Goal: Communication & Community: Answer question/provide support

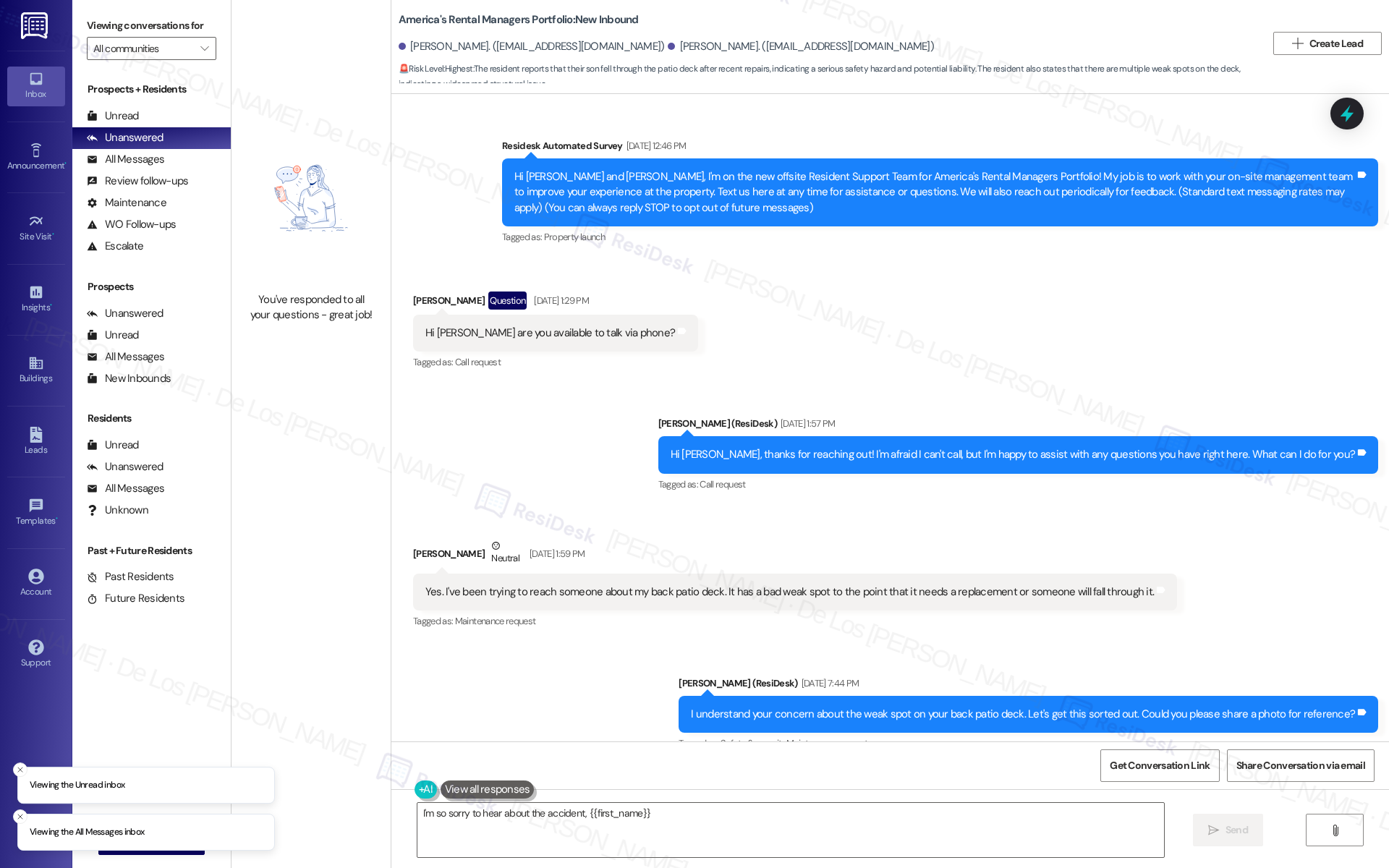
scroll to position [4912, 0]
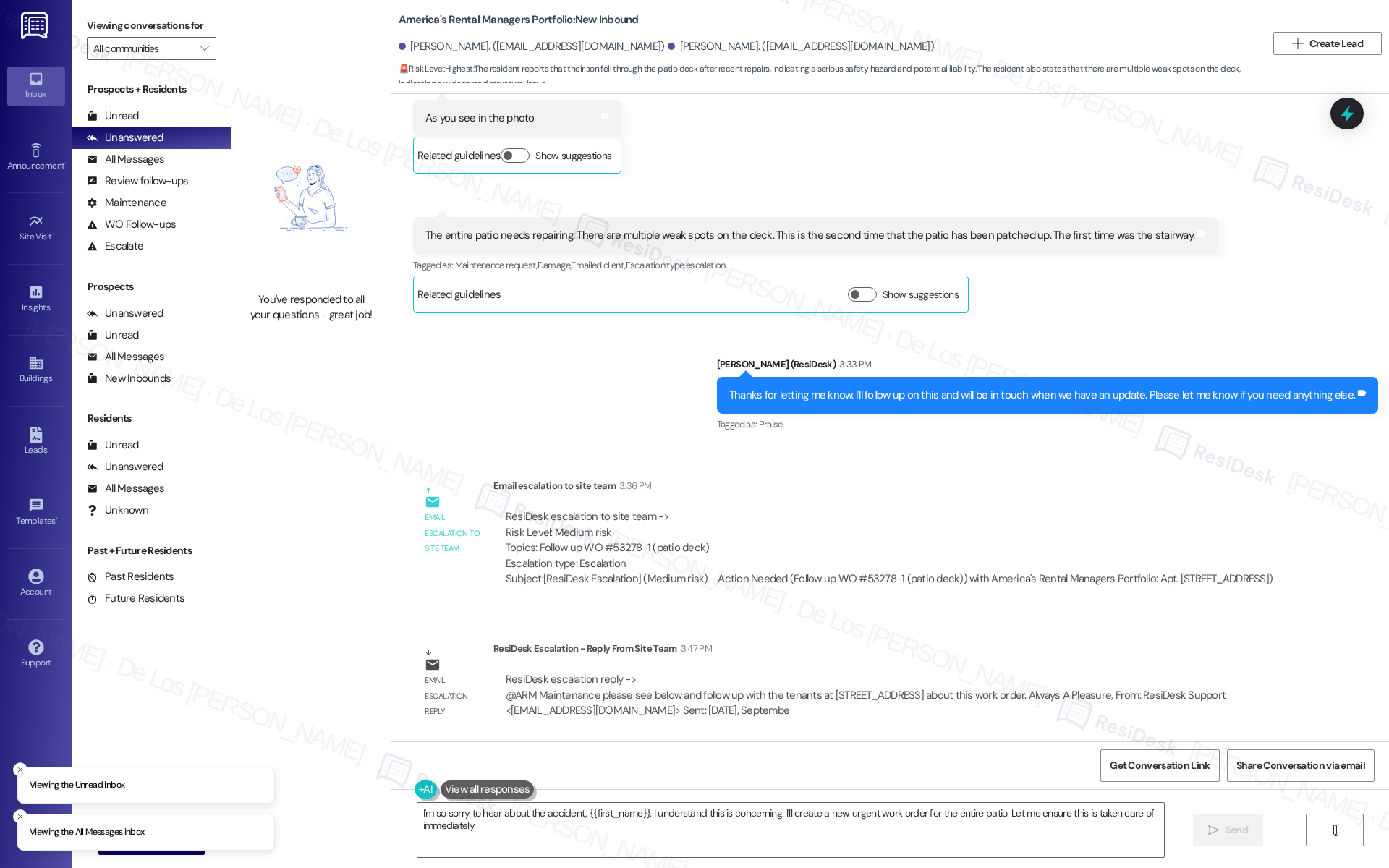
type textarea "I'm so sorry to hear about the accident, {{first_name}}. I understand this is c…"
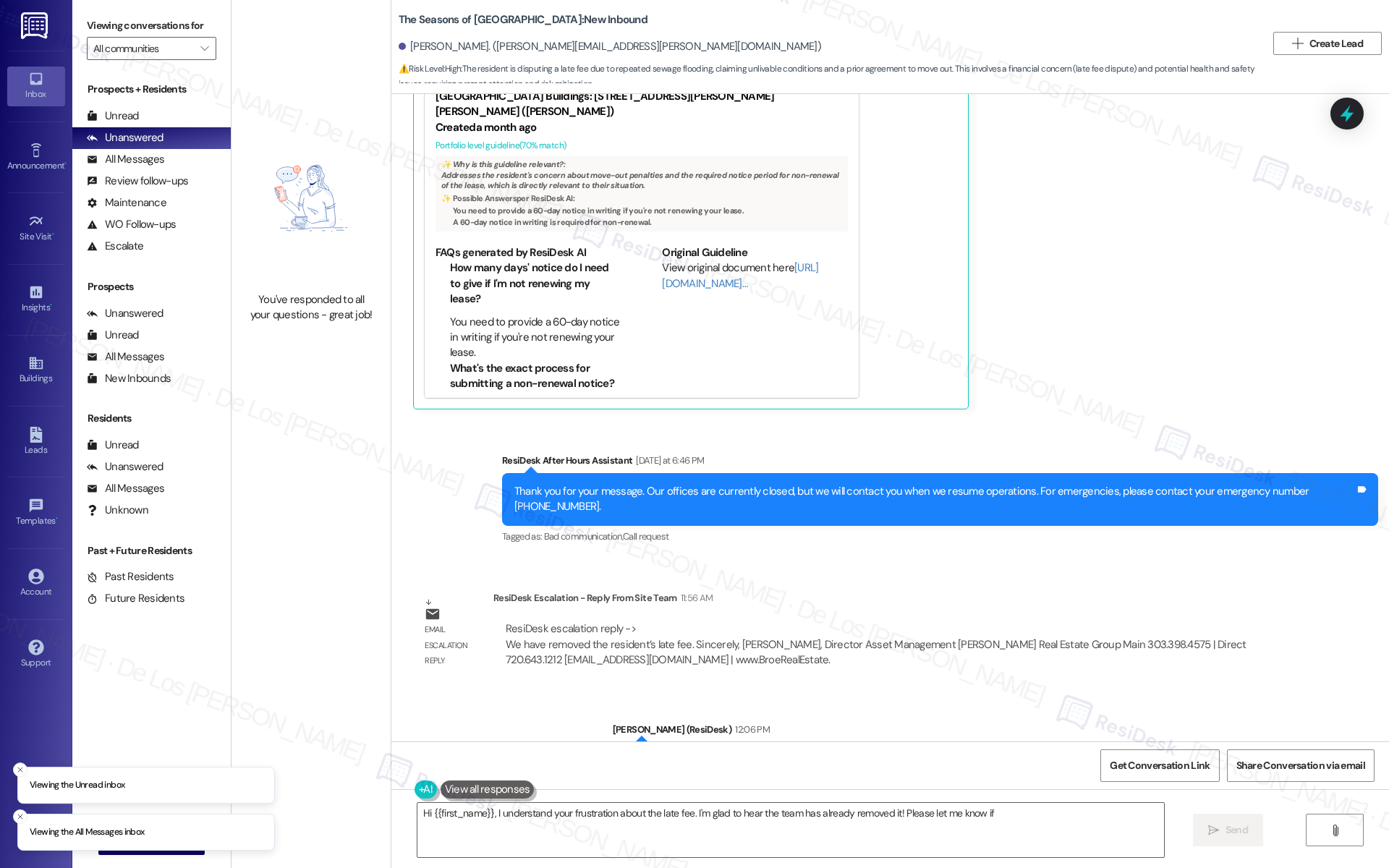
scroll to position [2249, 0]
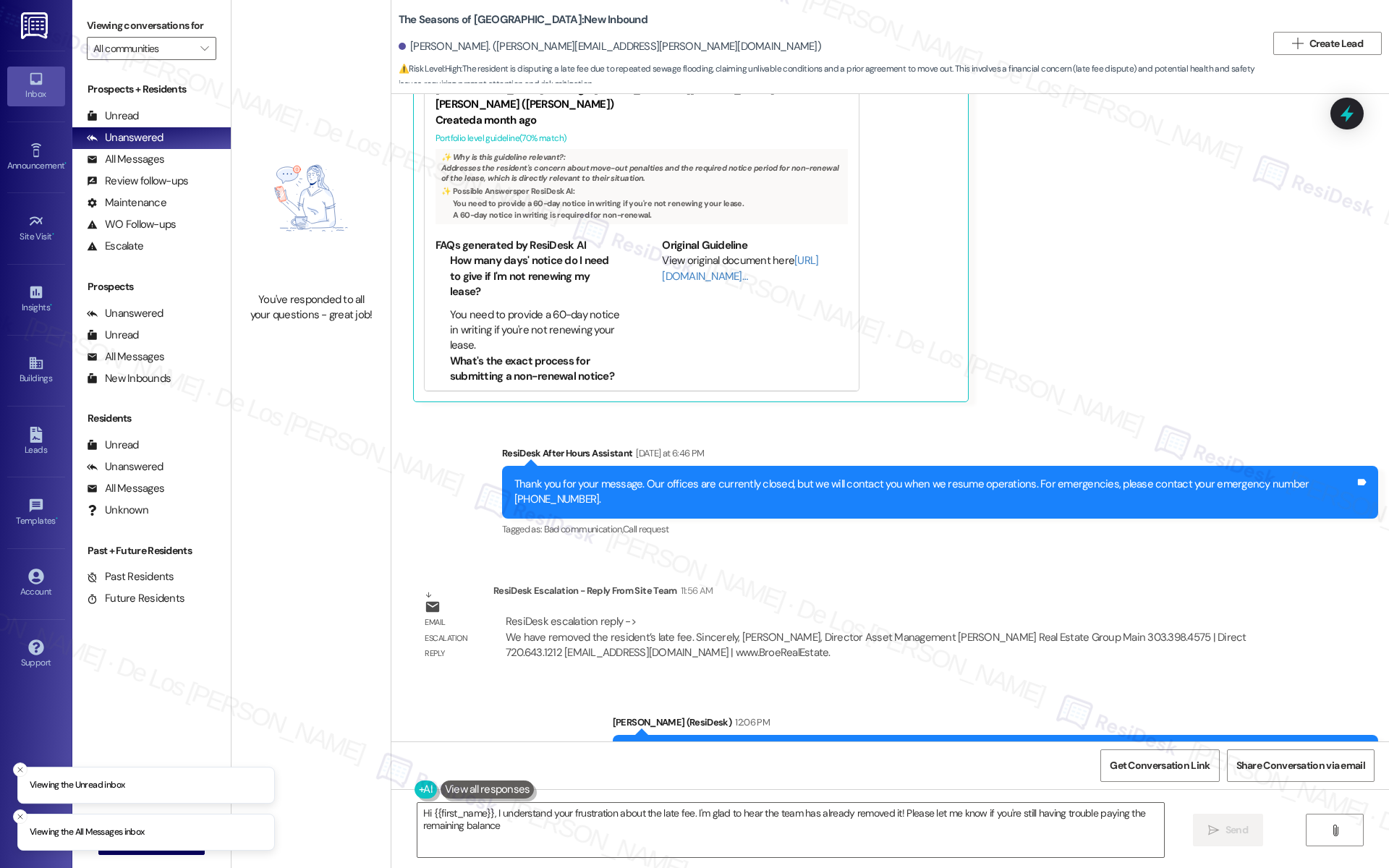
type textarea "Hi {{first_name}}, I understand your frustration about the late fee. I'm glad t…"
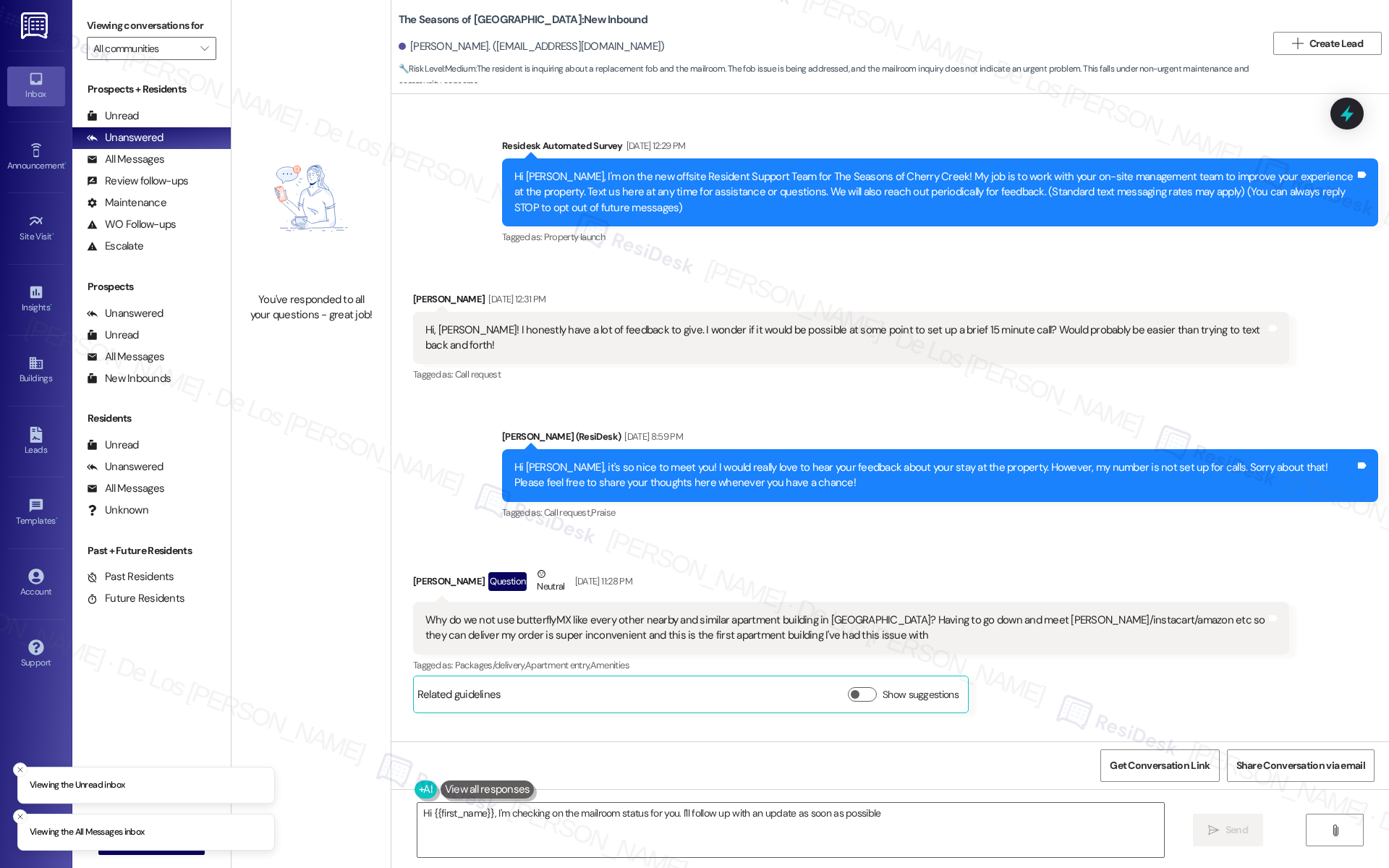
type textarea "Hi {{first_name}}, I'm checking on the mailroom status for you. I'll follow up …"
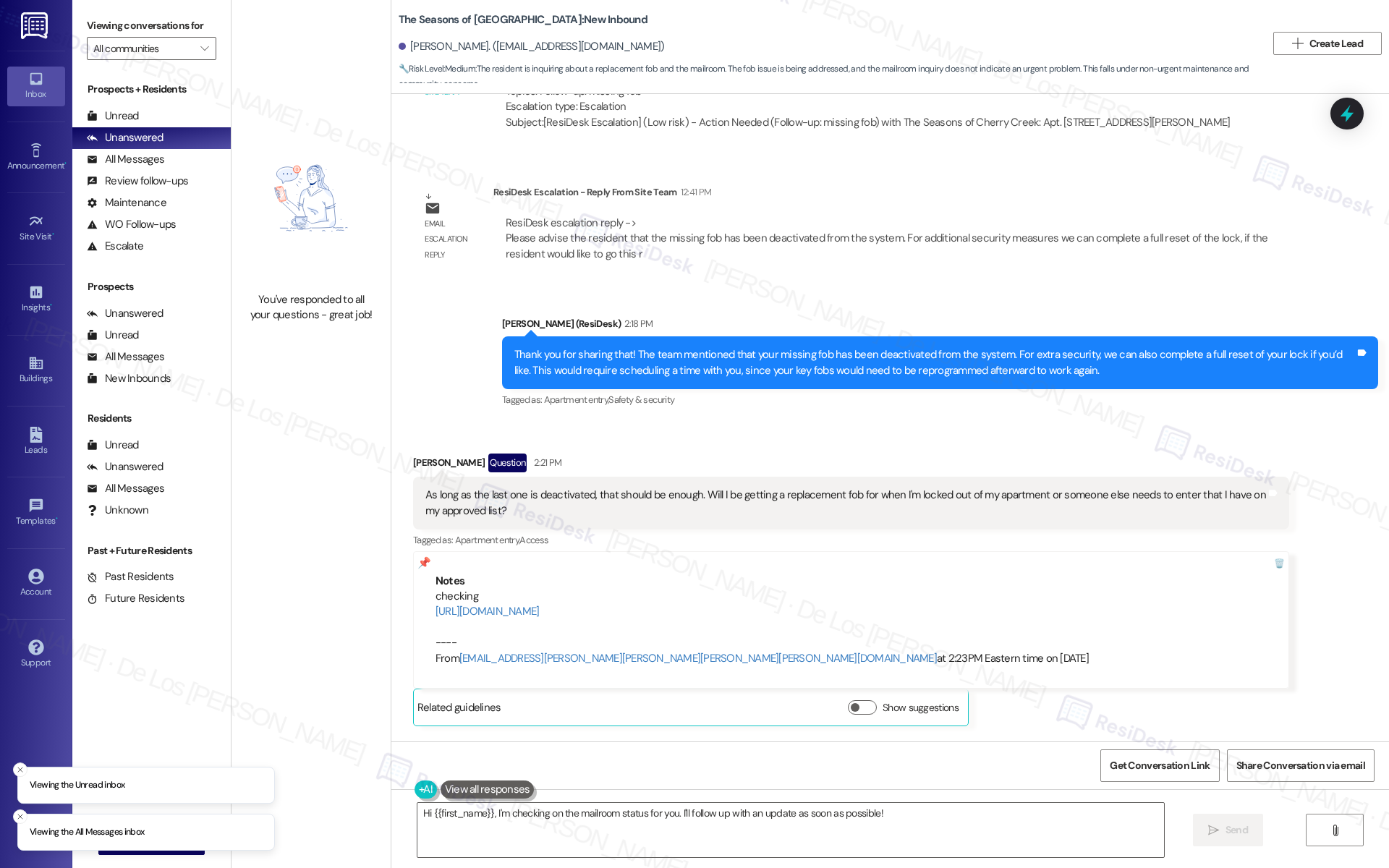
scroll to position [2791, 0]
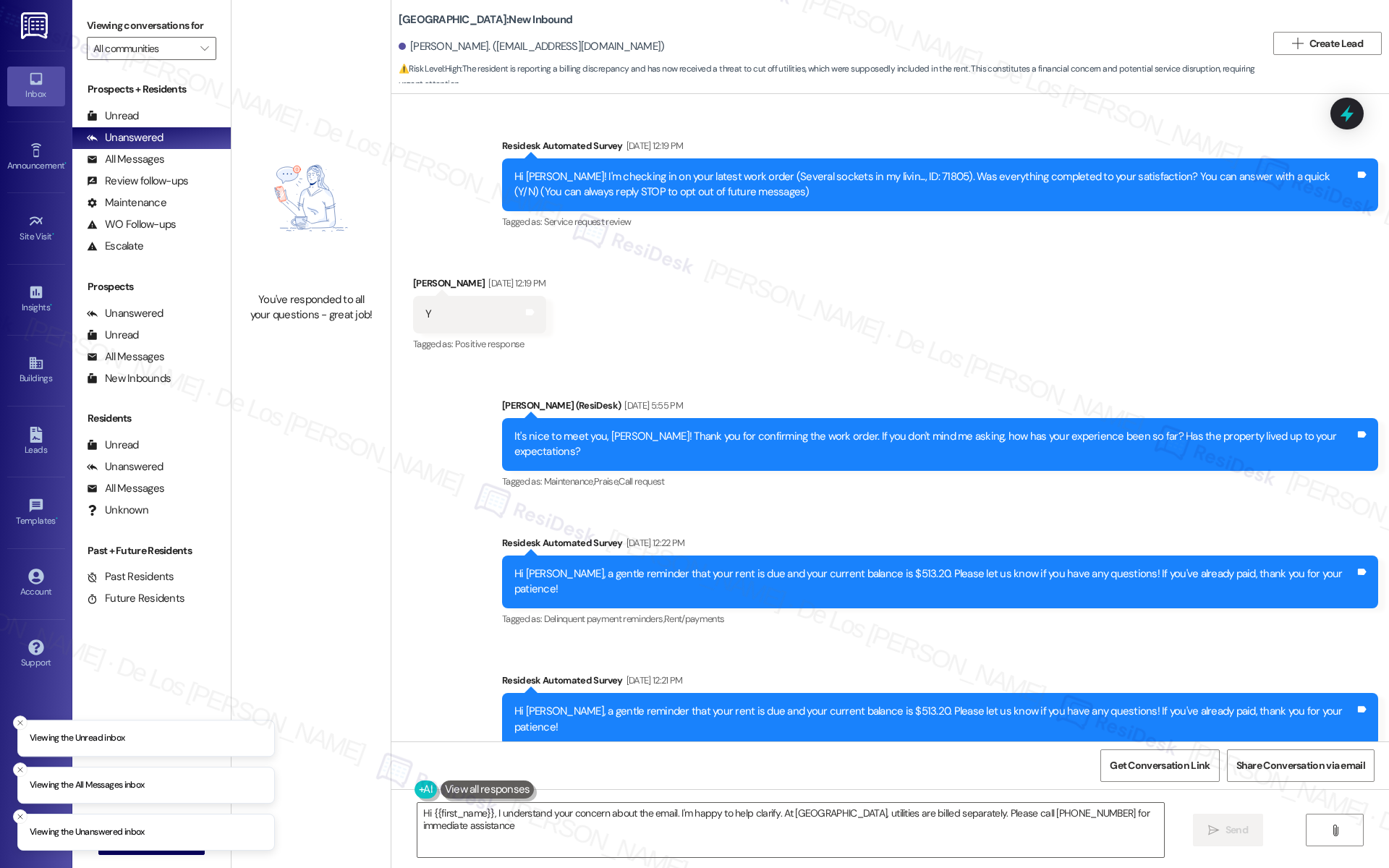
type textarea "Hi {{first_name}}, I understand your concern about the email. I'm happy to help…"
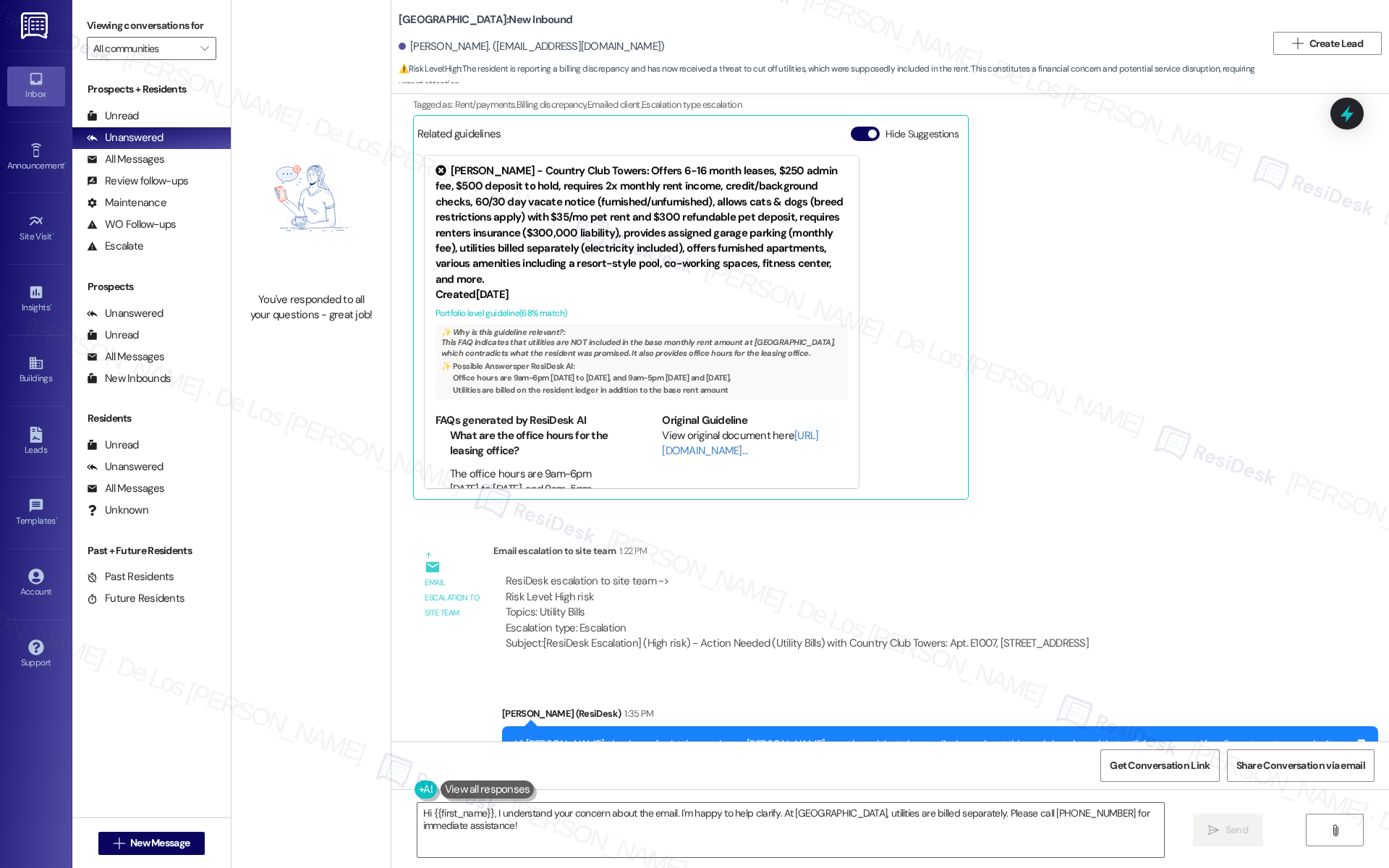
scroll to position [1624, 0]
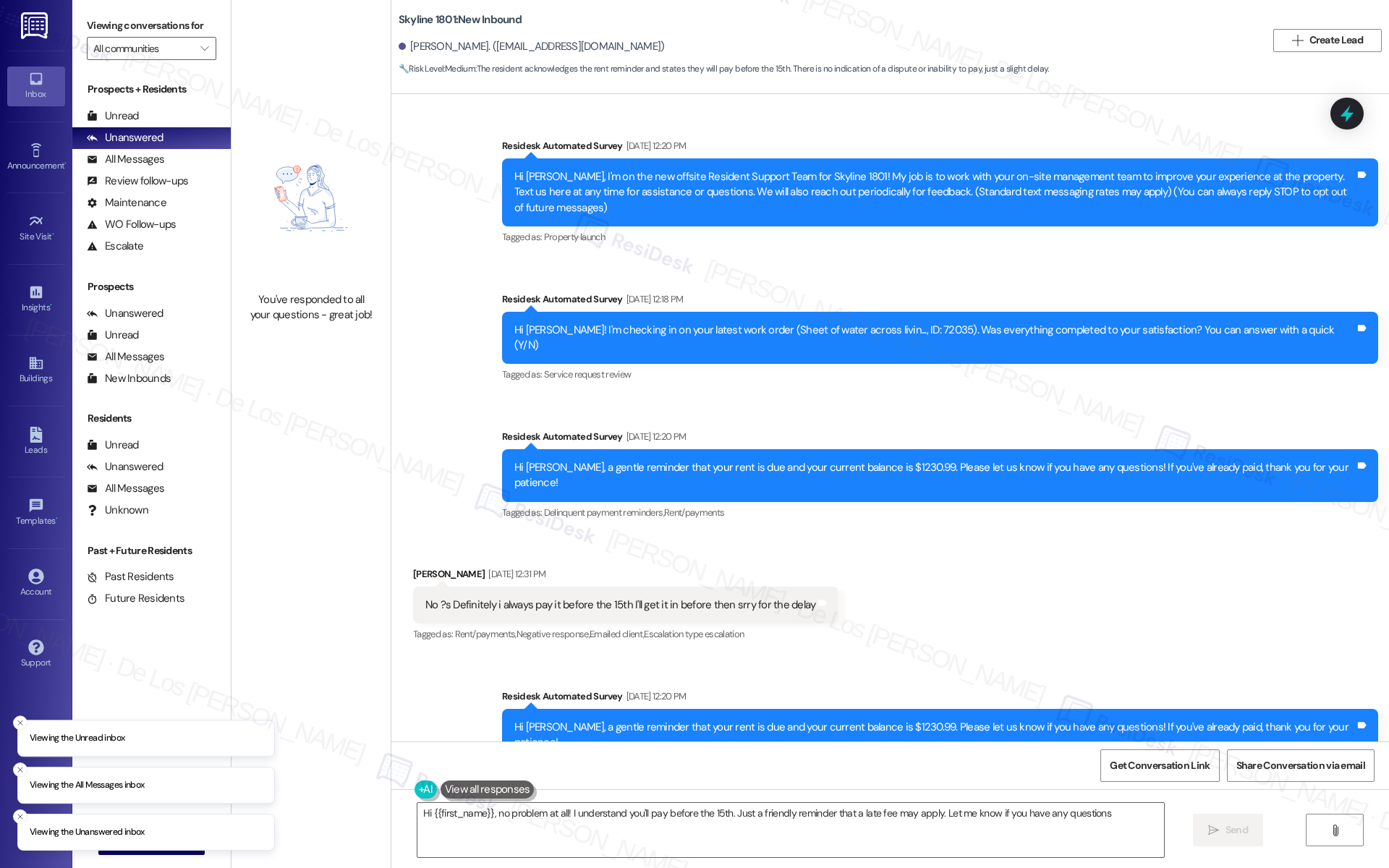
type textarea "Hi {{first_name}}, no problem at all! I understand you'll pay before the 15th. …"
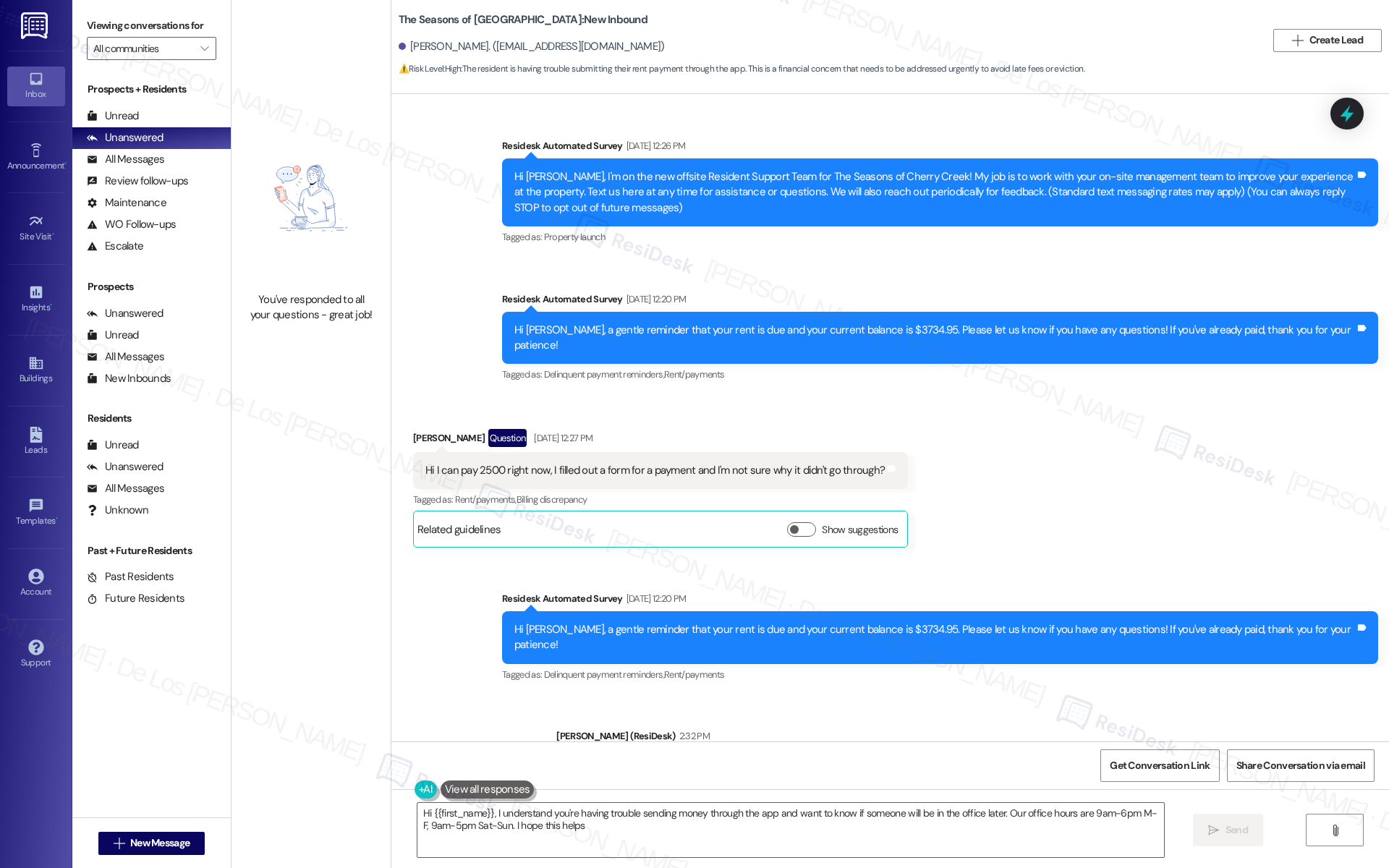
type textarea "Hi {{first_name}}, I understand you're having trouble sending money through the…"
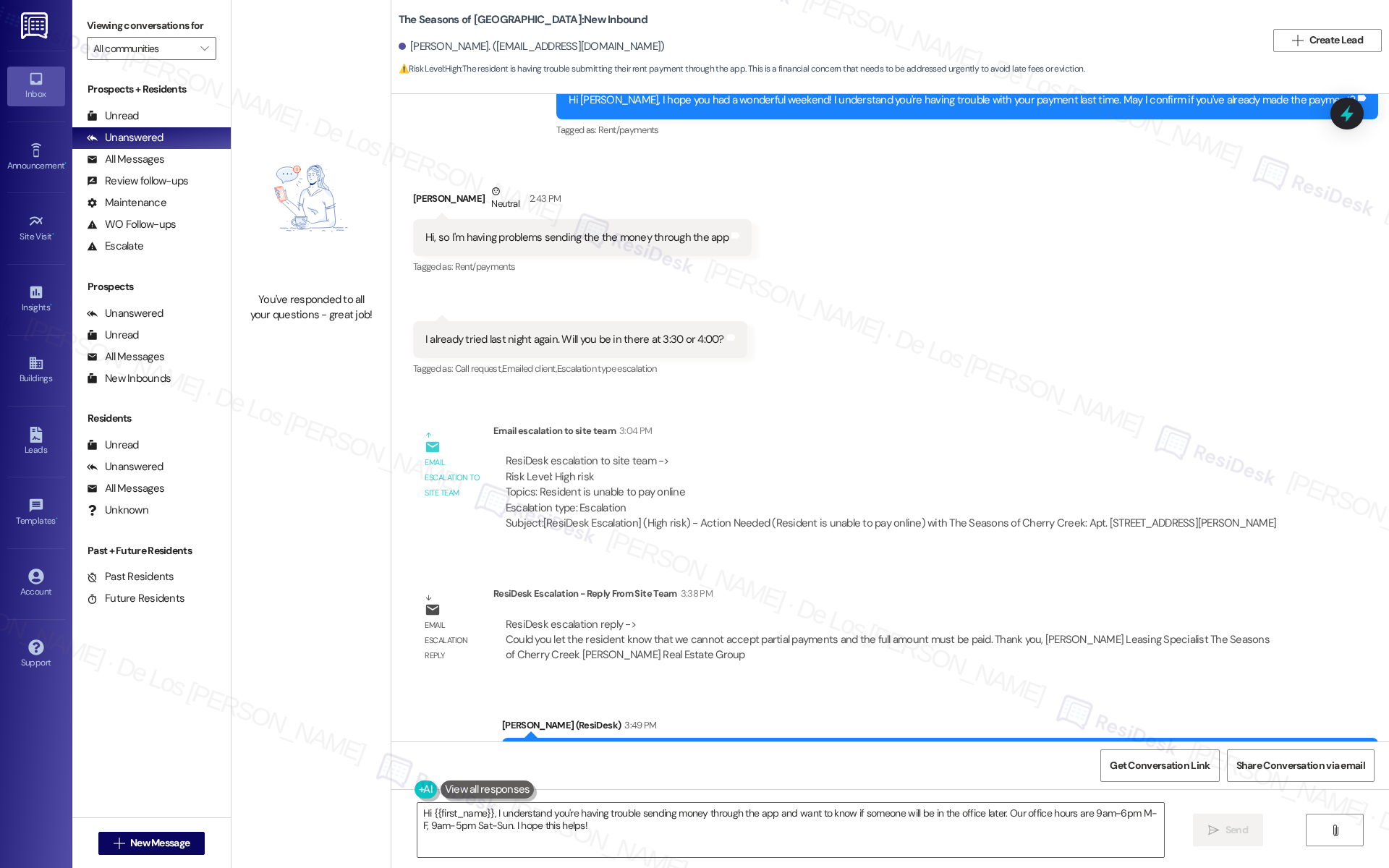
scroll to position [732, 0]
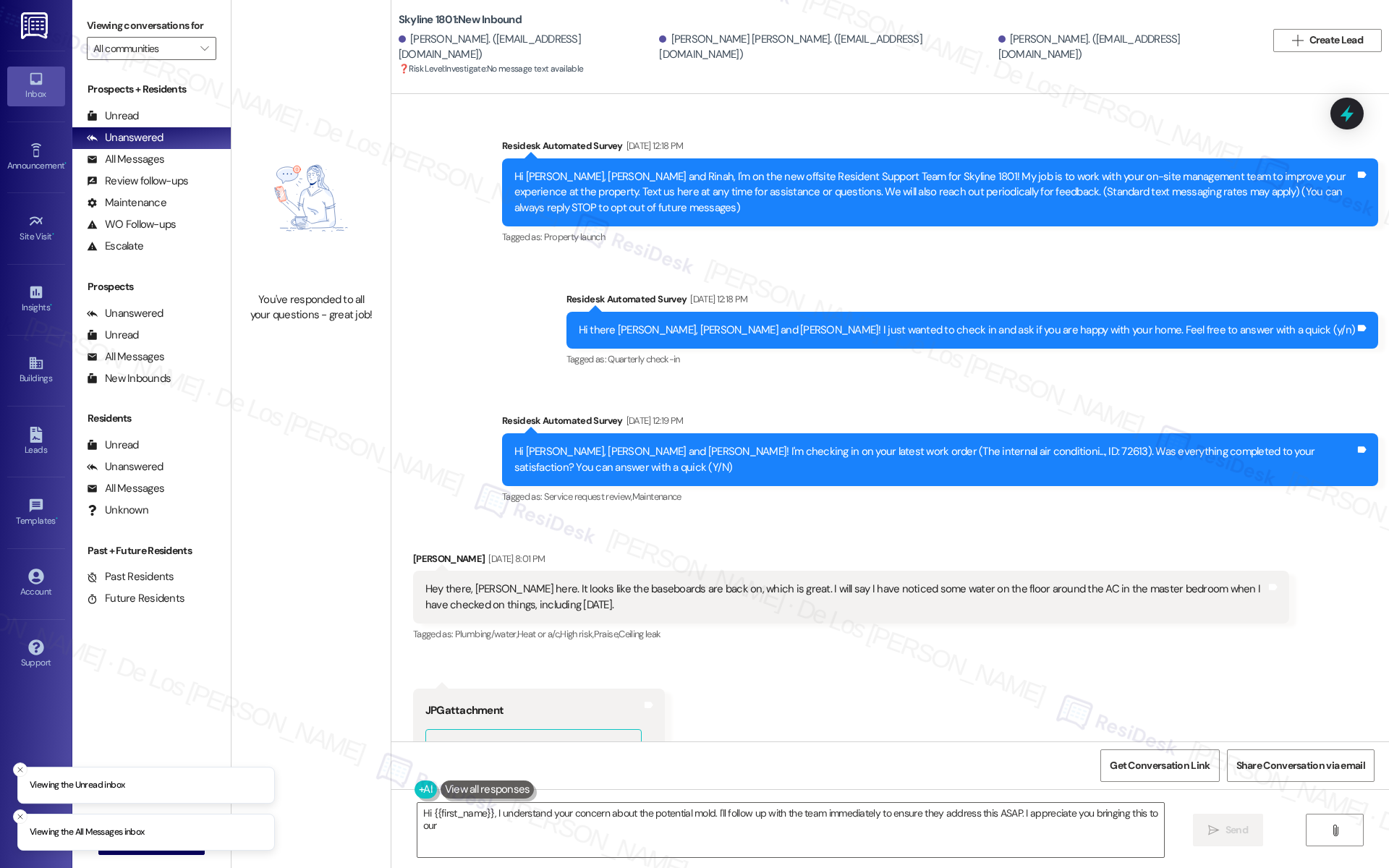
scroll to position [2927, 0]
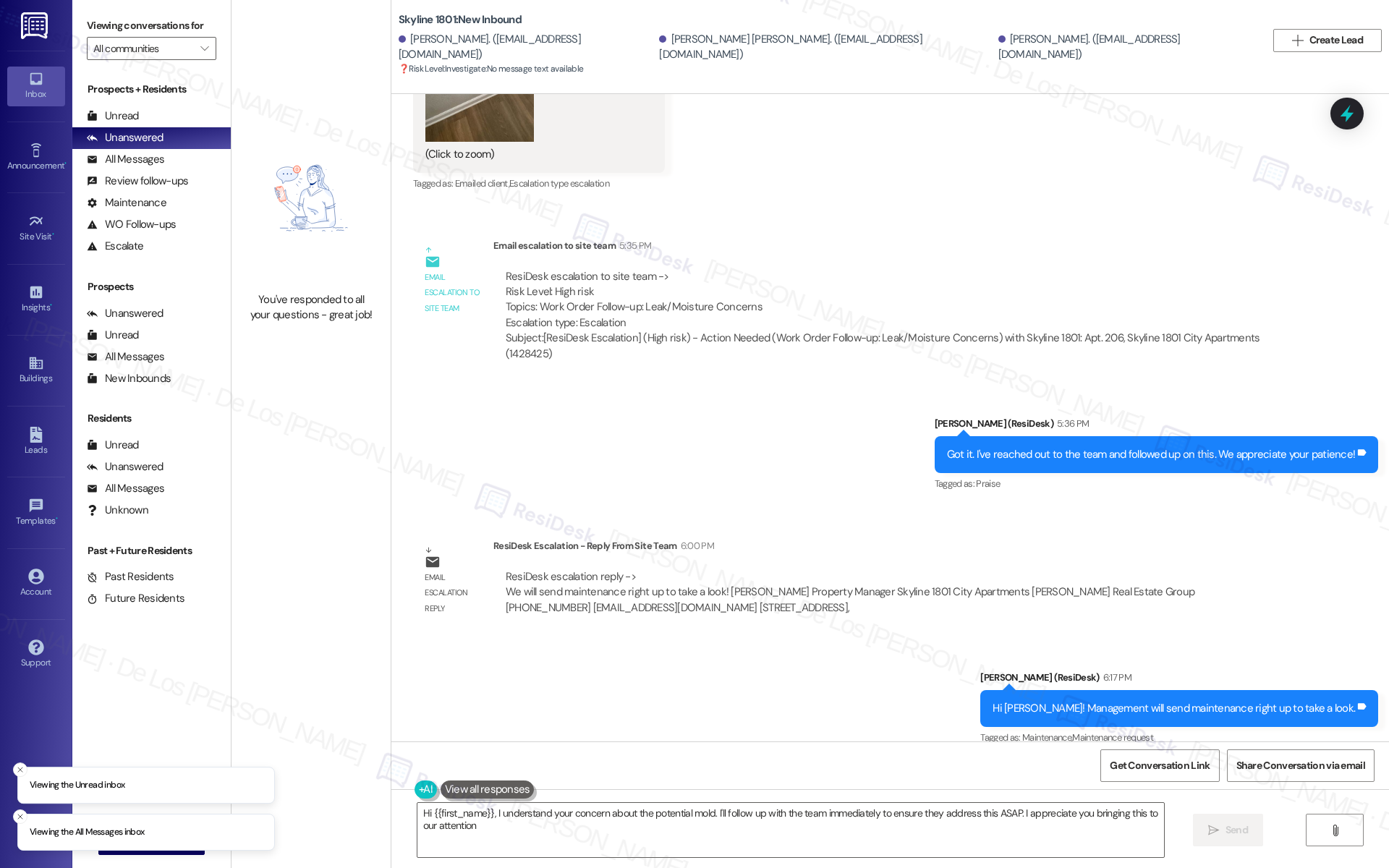
type textarea "Hi {{first_name}}, I understand your concern about the potential mold. I'll fol…"
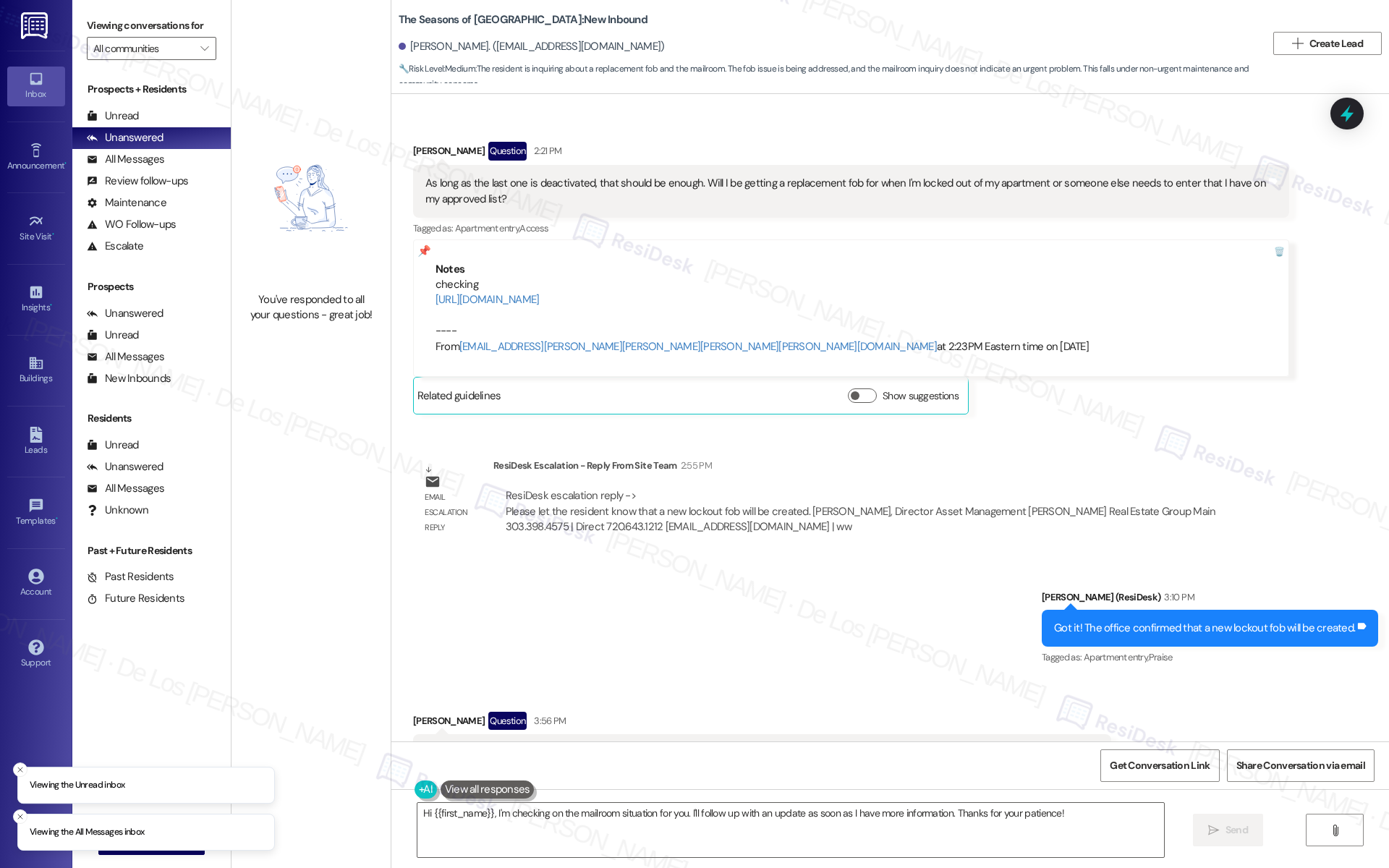
scroll to position [3108, 0]
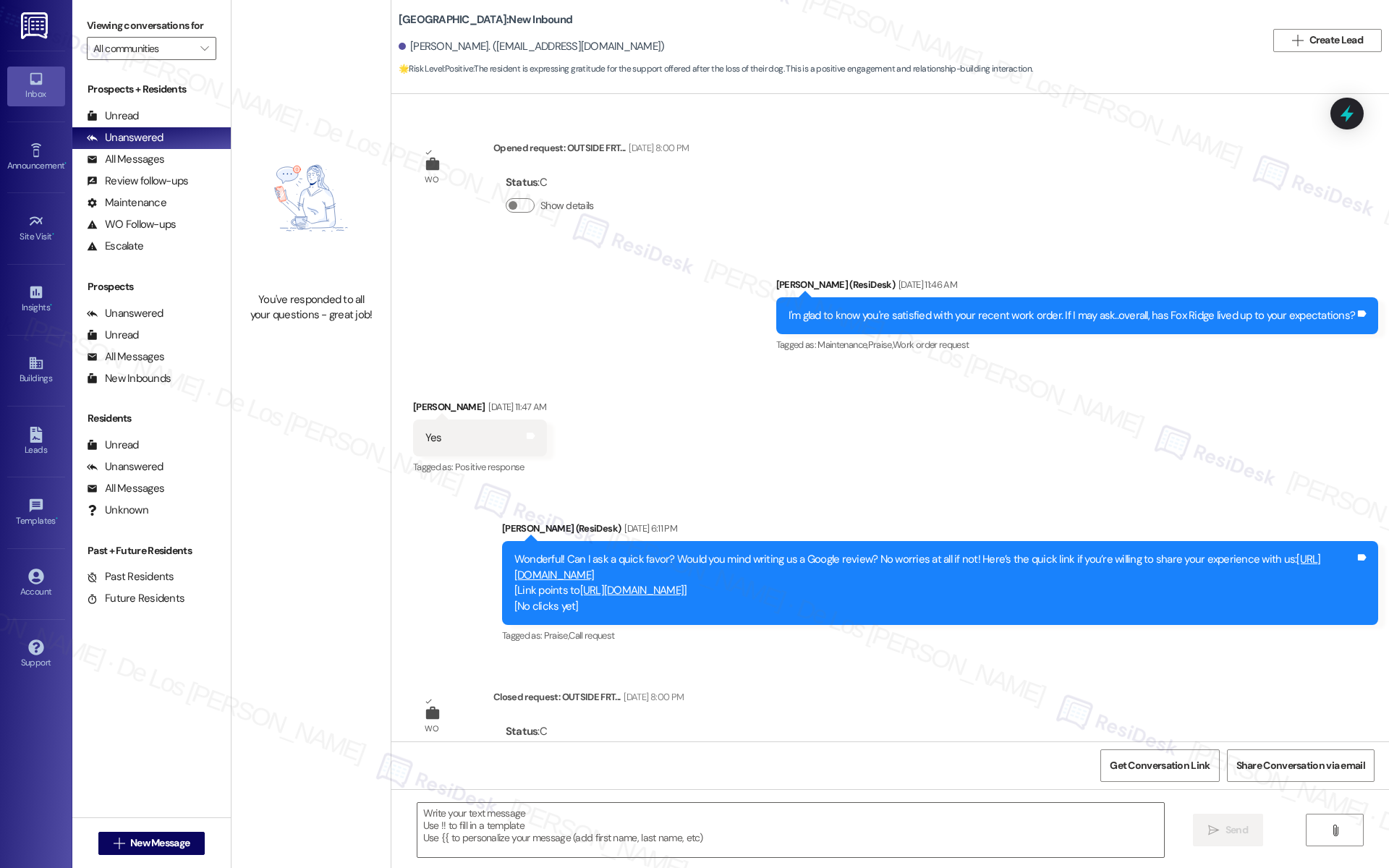
type textarea "Fetching suggested responses. Please feel free to read through the conversation…"
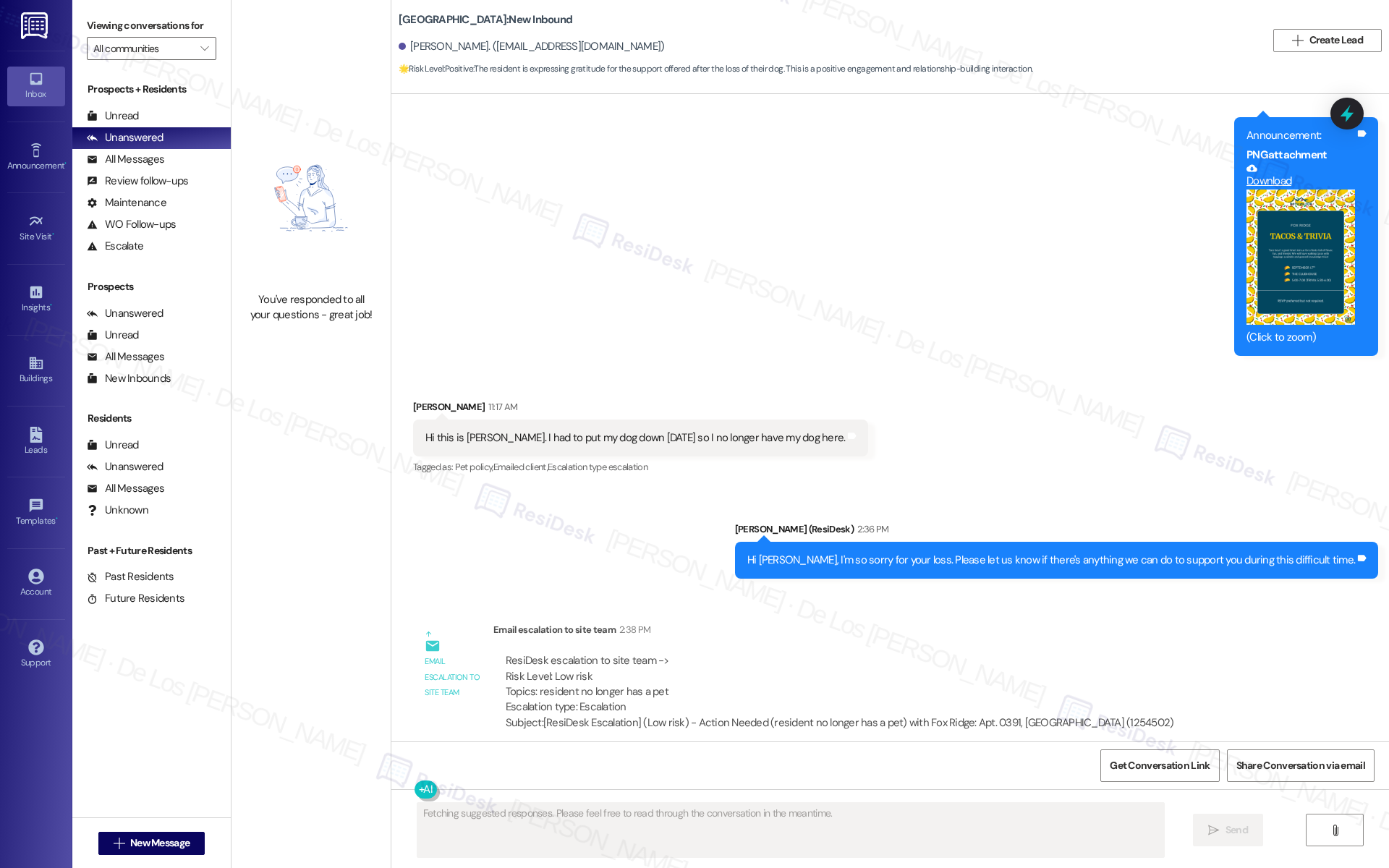
scroll to position [10280, 0]
